Goal: Information Seeking & Learning: Learn about a topic

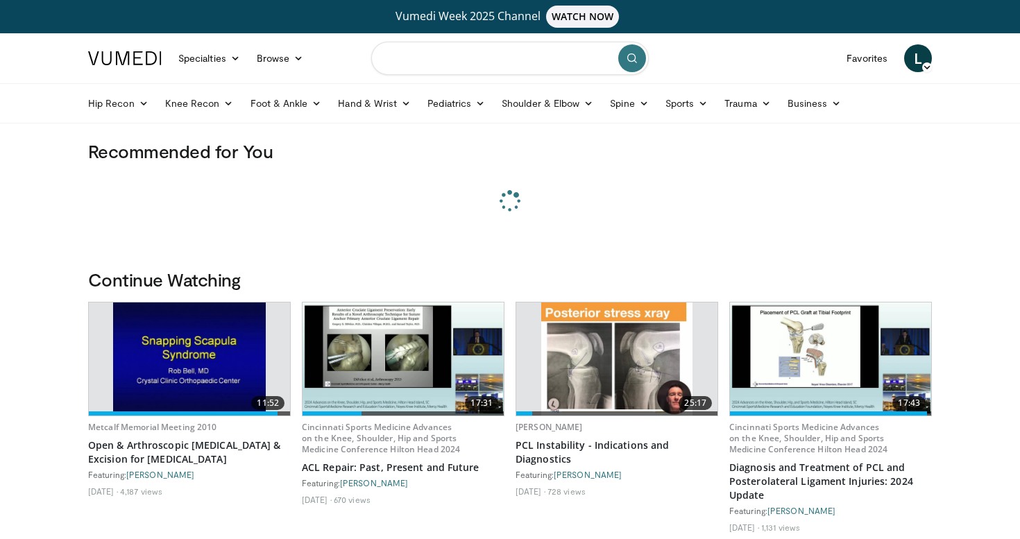
click at [458, 65] on input "Search topics, interventions" at bounding box center [510, 58] width 278 height 33
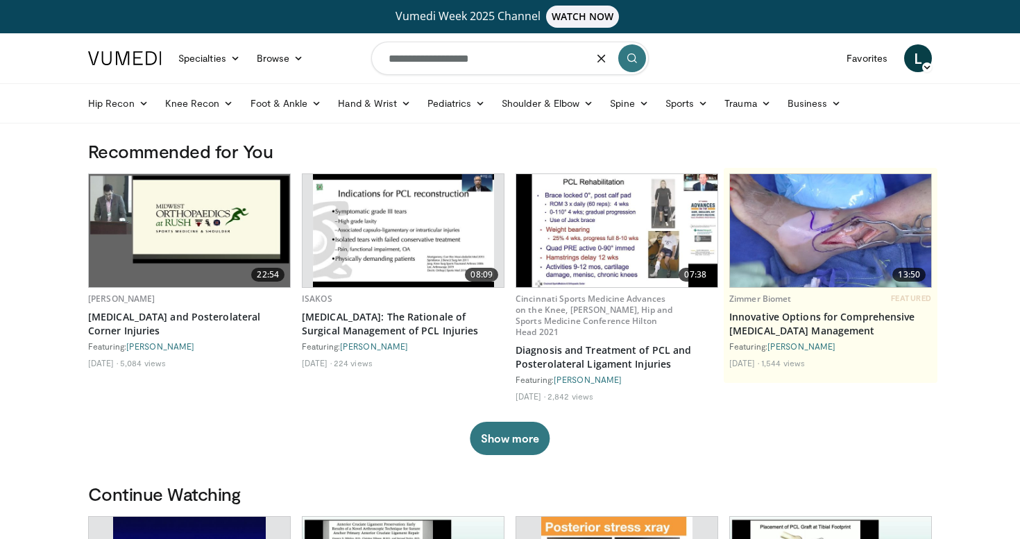
type input "**********"
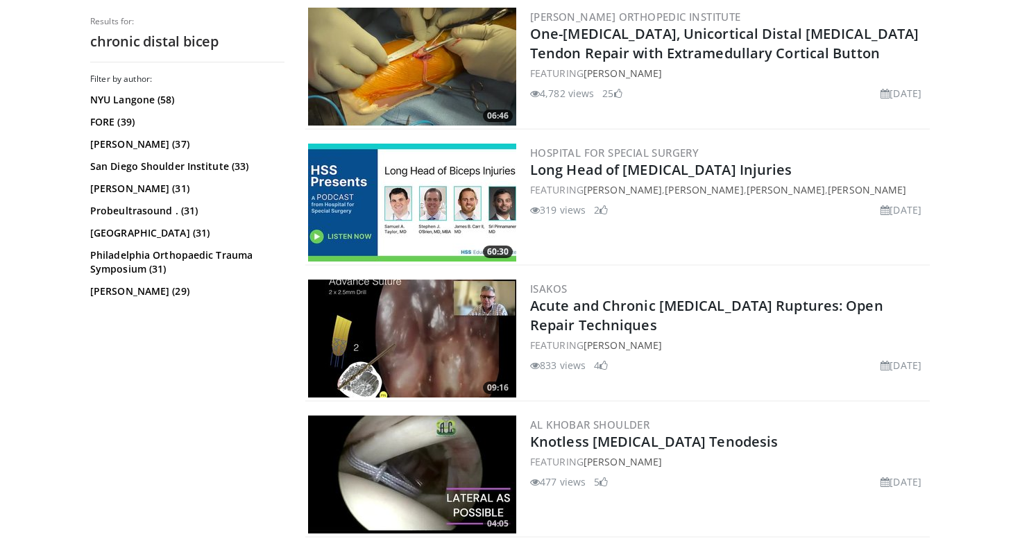
scroll to position [1541, 0]
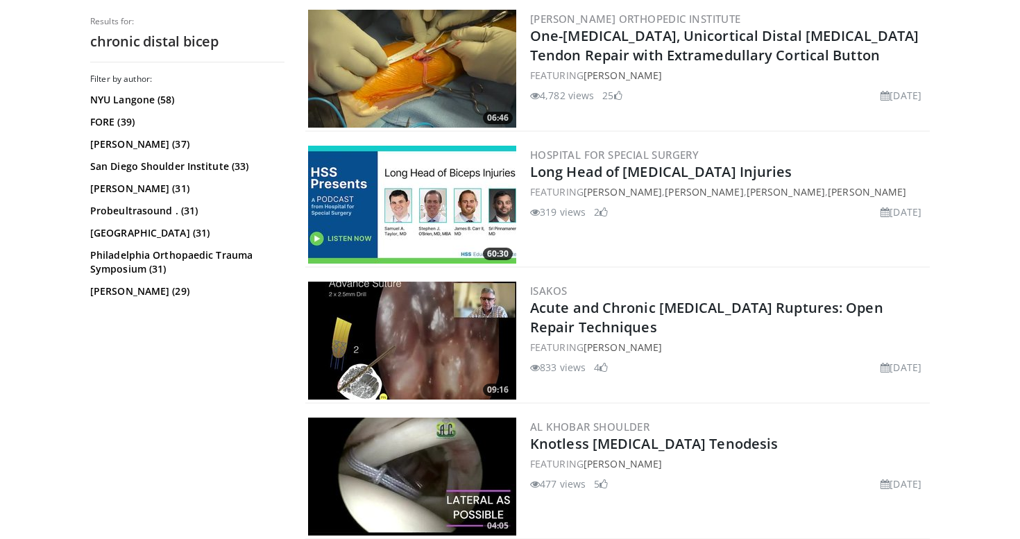
click at [429, 327] on img at bounding box center [412, 341] width 208 height 118
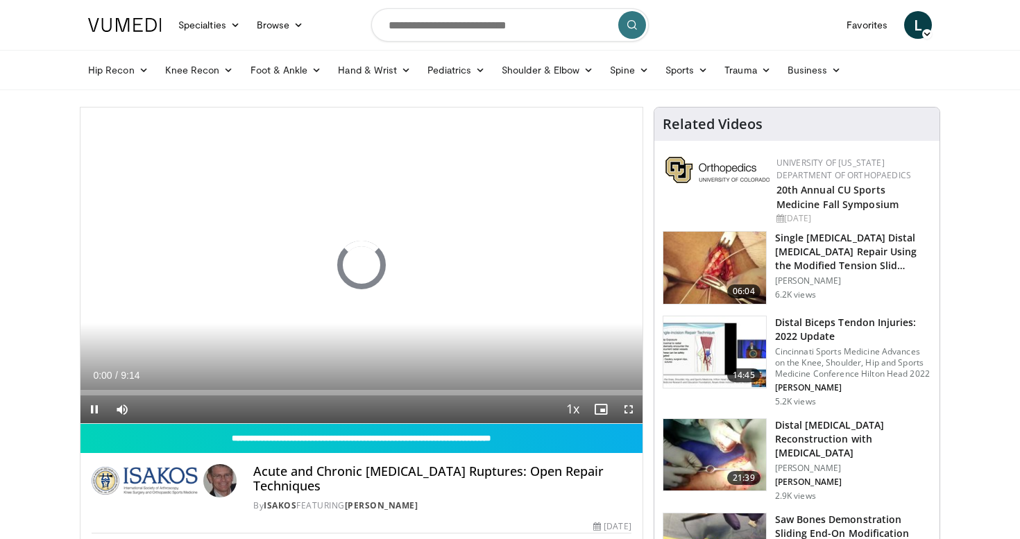
scroll to position [39, 0]
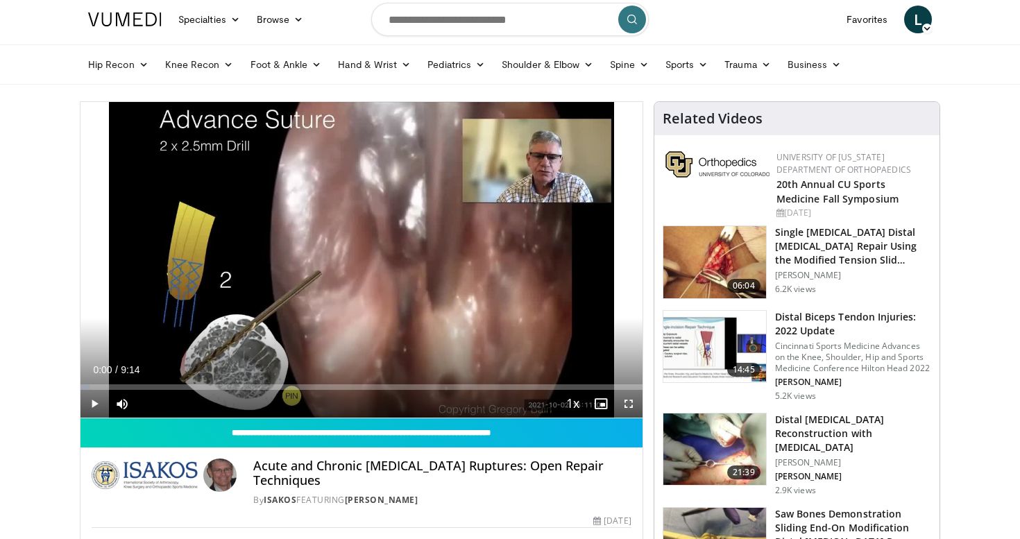
click at [95, 402] on span "Video Player" at bounding box center [95, 404] width 28 height 28
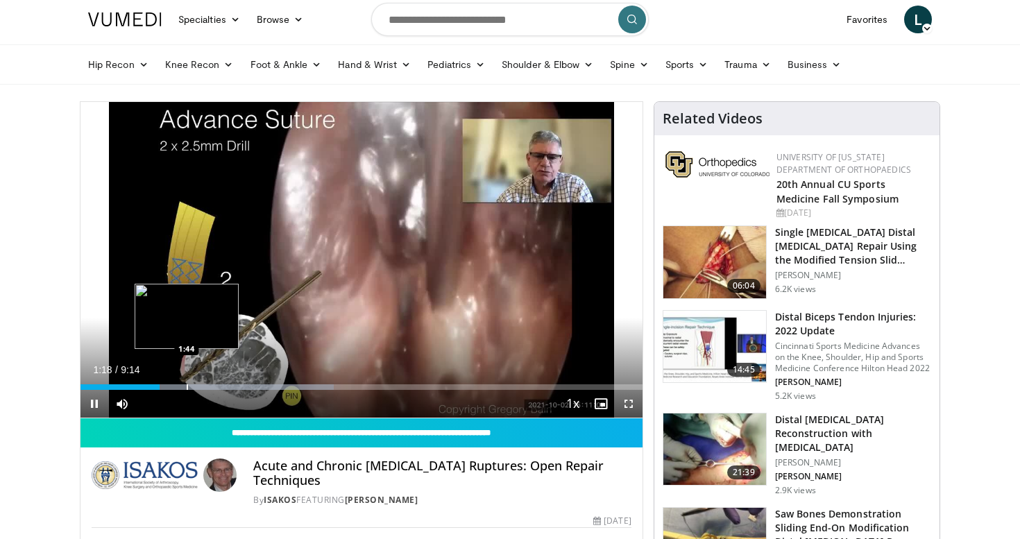
click at [187, 389] on div "Progress Bar" at bounding box center [187, 387] width 1 height 6
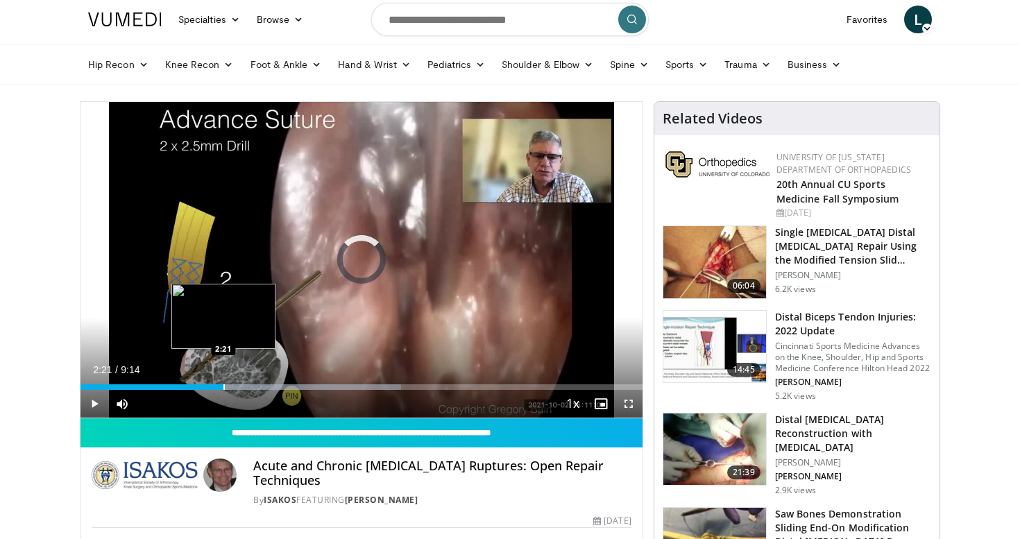
click at [223, 388] on div "Progress Bar" at bounding box center [223, 387] width 1 height 6
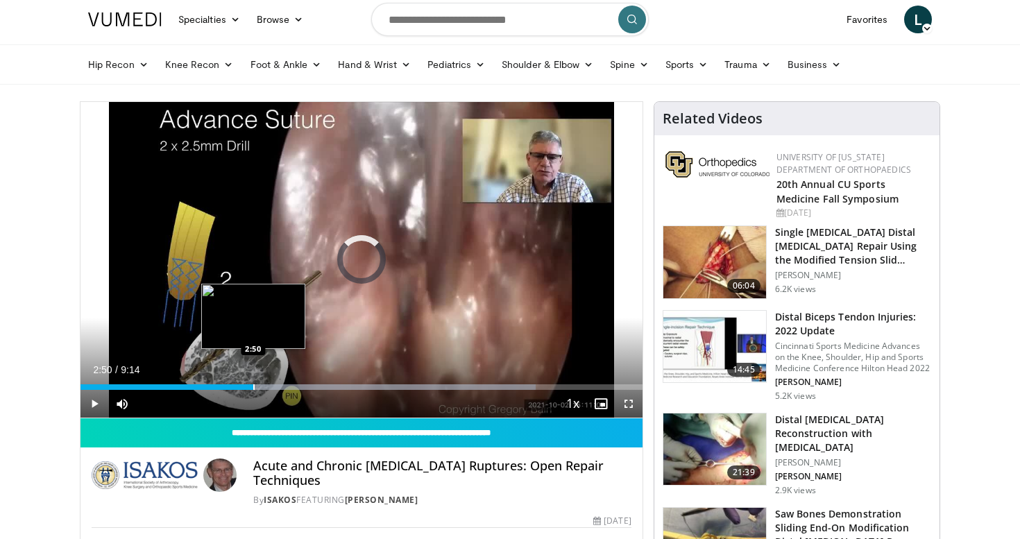
click at [253, 385] on div "Progress Bar" at bounding box center [253, 387] width 1 height 6
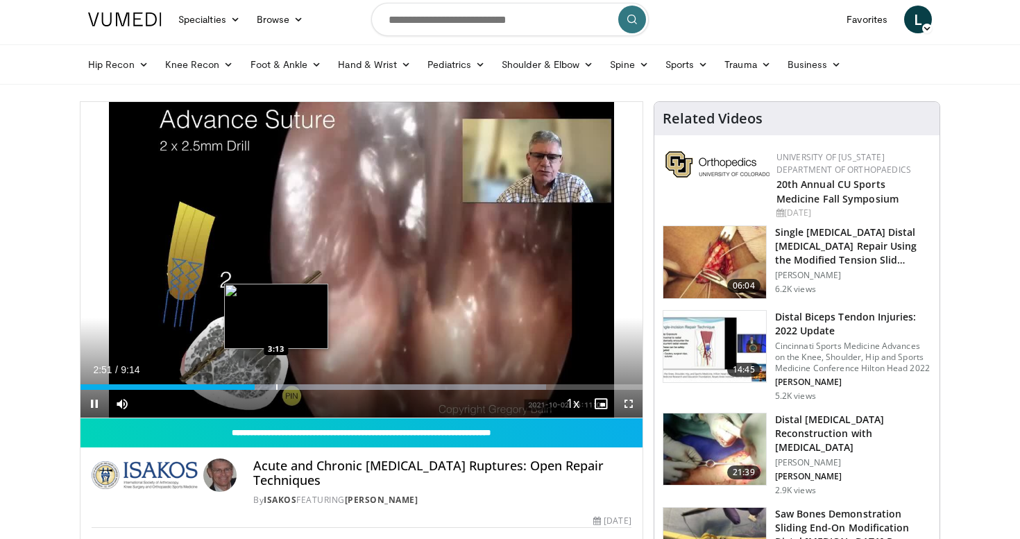
click at [276, 384] on div "Progress Bar" at bounding box center [276, 387] width 1 height 6
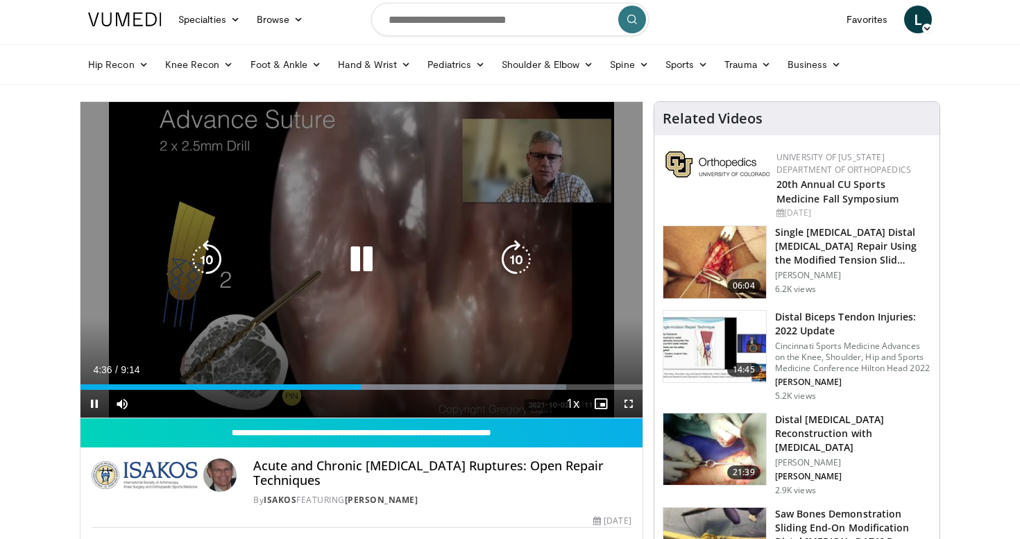
click at [353, 260] on icon "Video Player" at bounding box center [361, 259] width 39 height 39
